Goal: Information Seeking & Learning: Learn about a topic

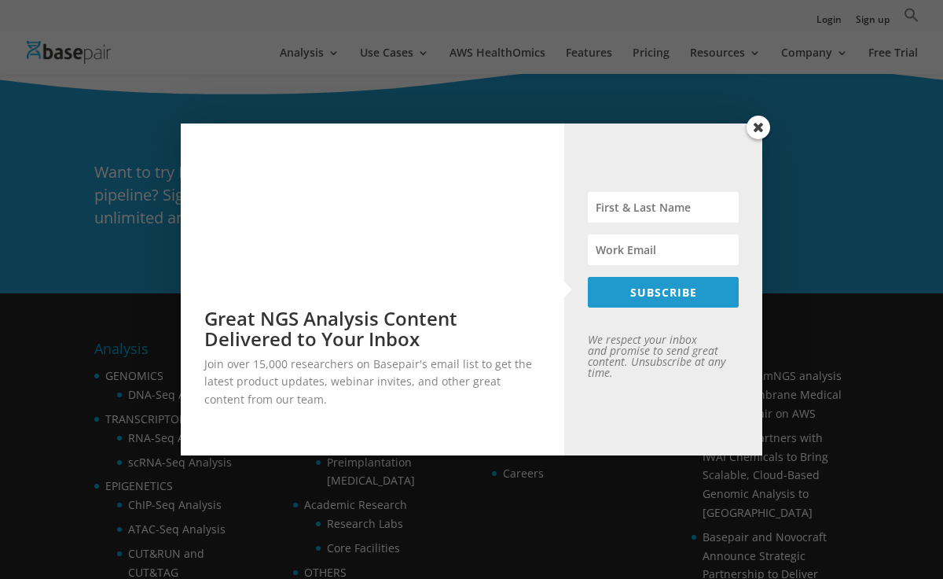
scroll to position [1734, 0]
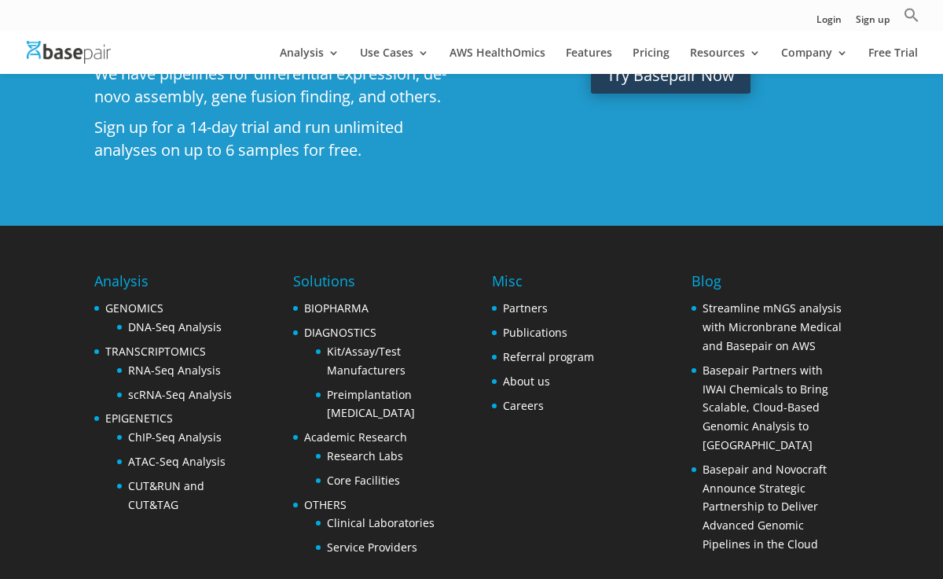
scroll to position [2257, 0]
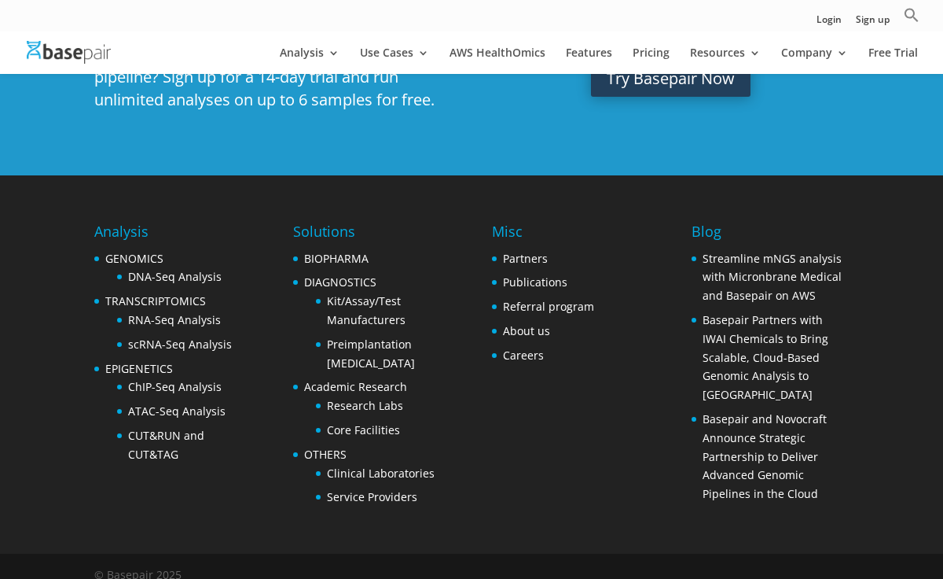
scroll to position [2701, 0]
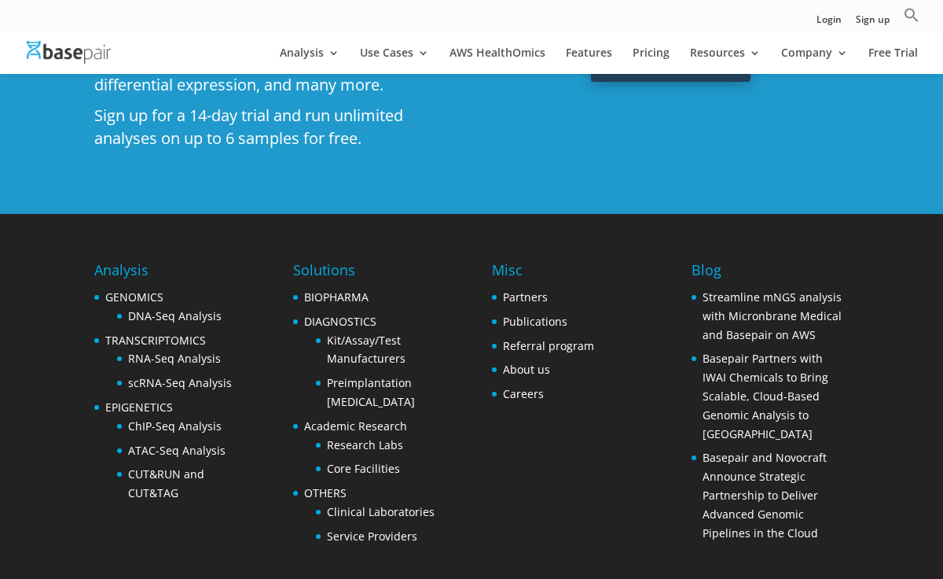
scroll to position [3563, 0]
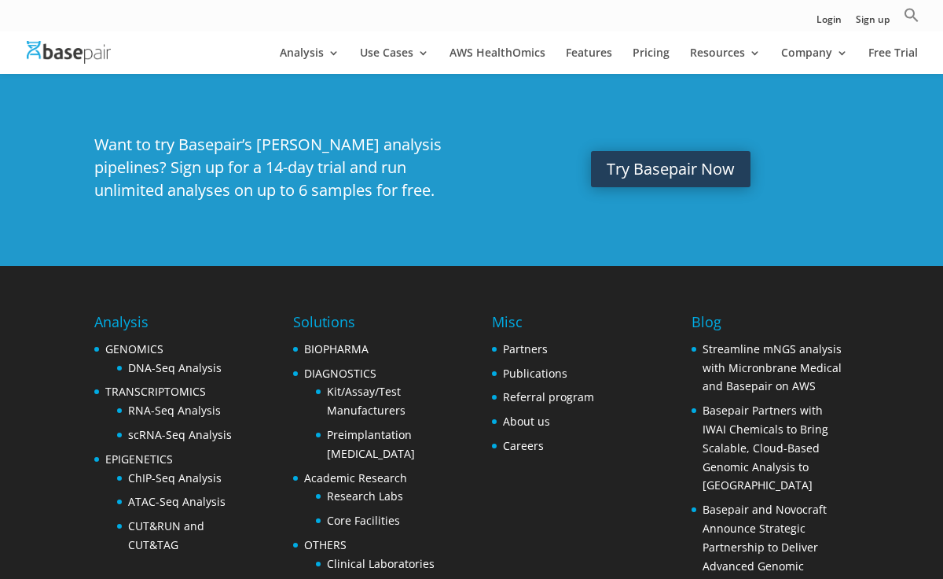
scroll to position [2134, 0]
